Goal: Information Seeking & Learning: Learn about a topic

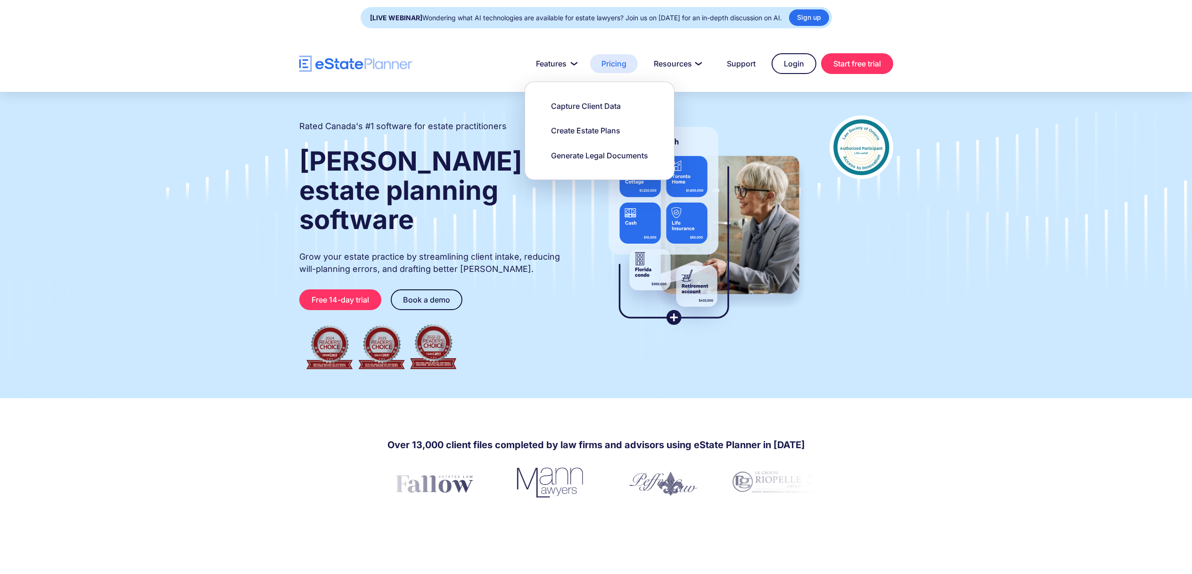
click at [620, 66] on link "Pricing" at bounding box center [614, 63] width 48 height 19
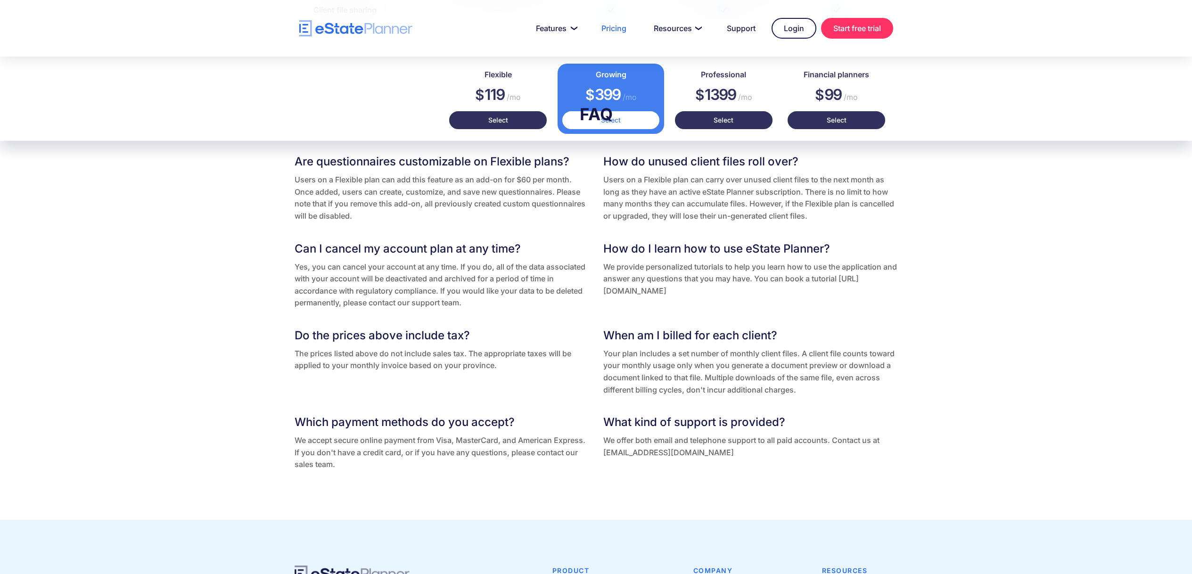
scroll to position [1952, 0]
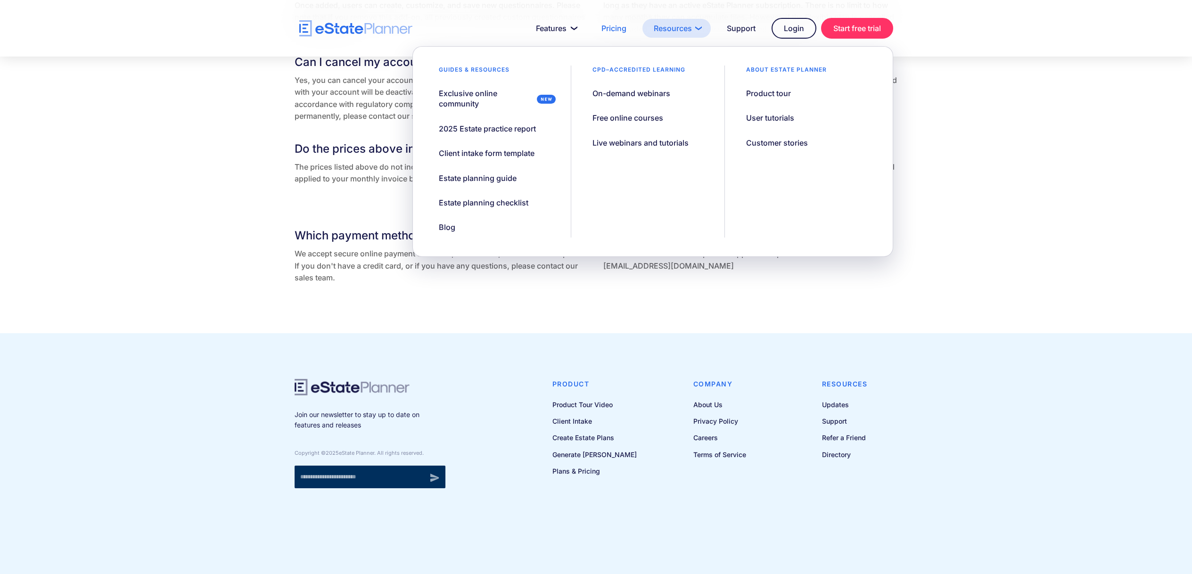
click at [672, 33] on link "Resources" at bounding box center [676, 28] width 68 height 19
click at [651, 91] on div "On-demand webinars" at bounding box center [631, 93] width 78 height 10
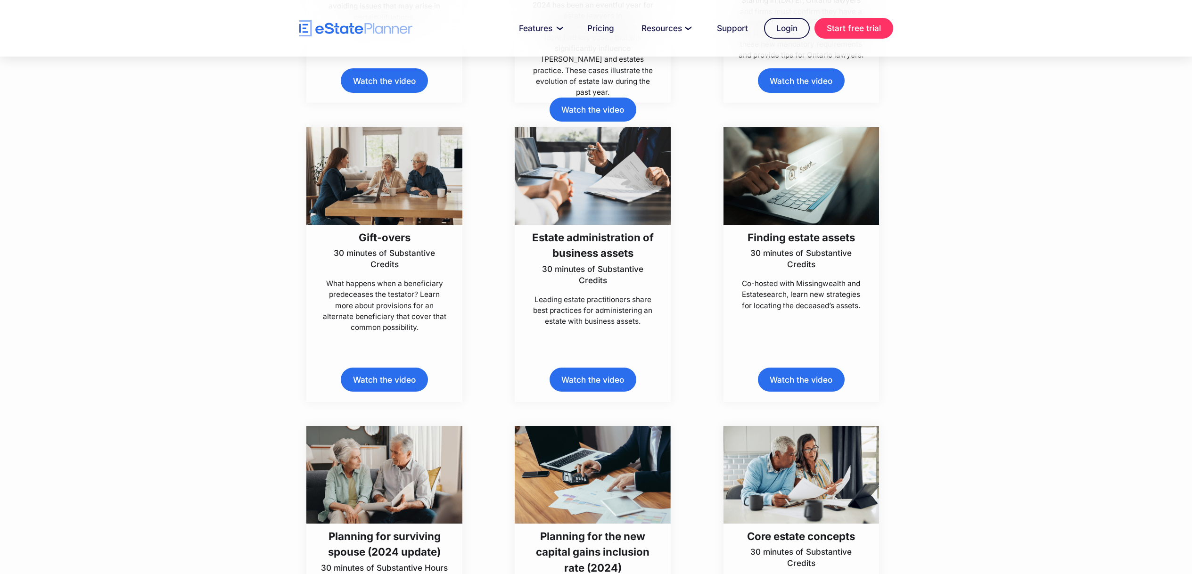
scroll to position [1167, 0]
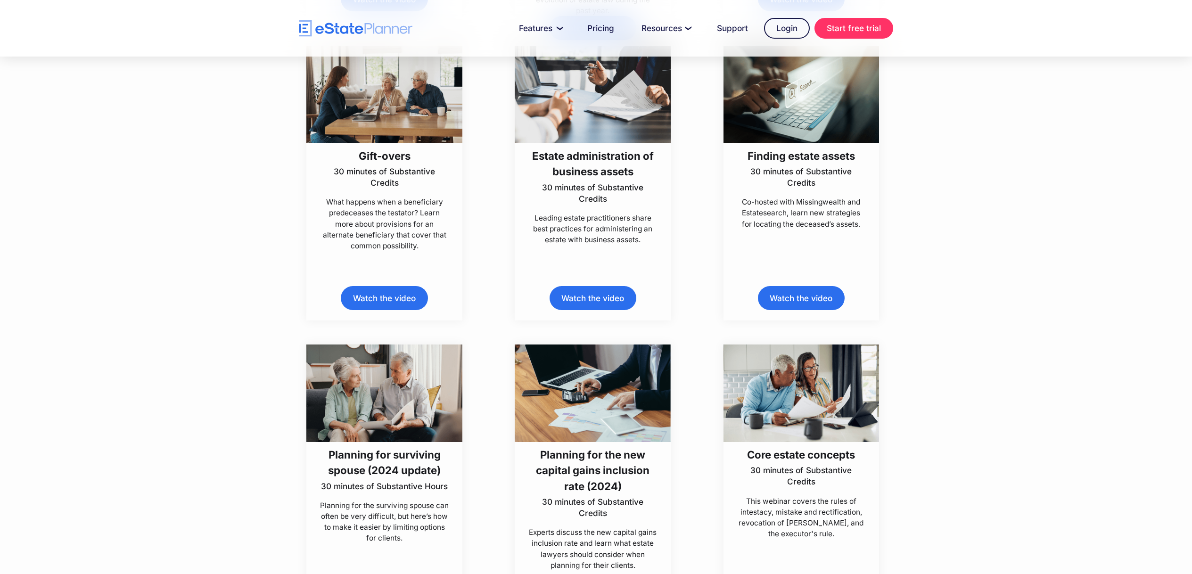
click at [400, 297] on link "Watch the video" at bounding box center [384, 298] width 87 height 24
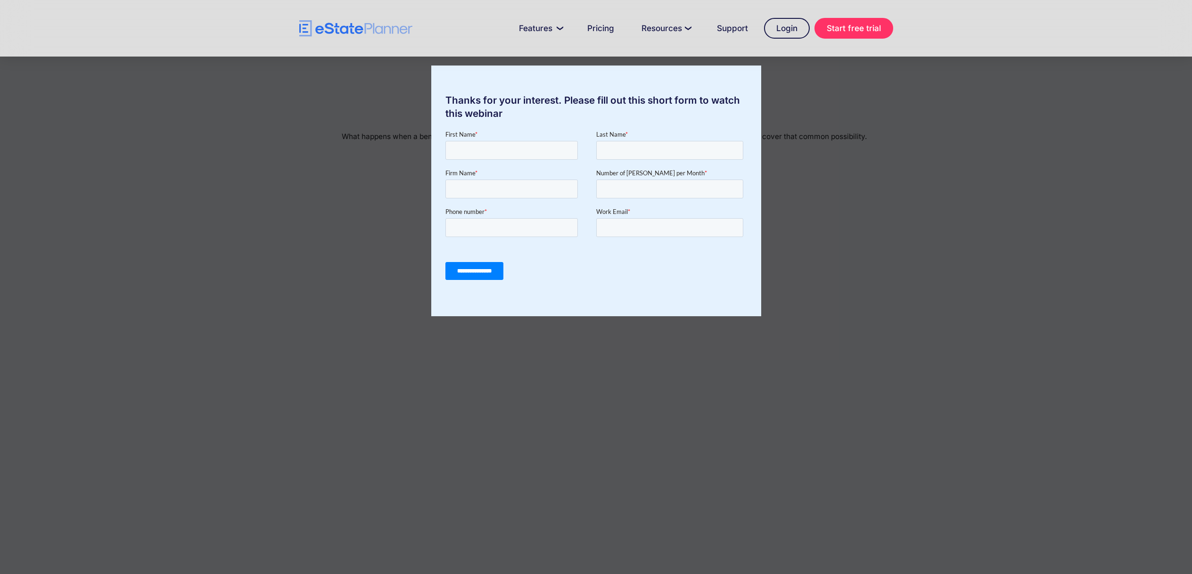
click at [851, 87] on div "Thanks for your interest. Please fill out this short form to watch this webinar" at bounding box center [596, 287] width 1192 height 574
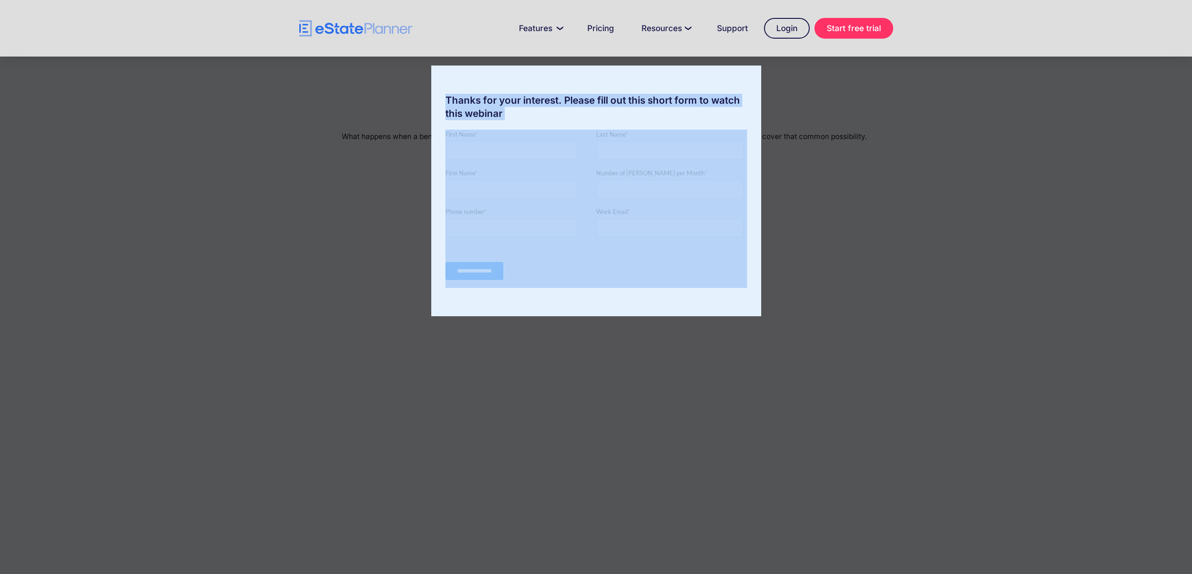
drag, startPoint x: 851, startPoint y: 87, endPoint x: 842, endPoint y: 104, distance: 19.2
click at [850, 90] on div "Thanks for your interest. Please fill out this short form to watch this webinar" at bounding box center [596, 287] width 1192 height 574
click at [988, 293] on div "Thanks for your interest. Please fill out this short form to watch this webinar" at bounding box center [596, 287] width 1192 height 574
